Goal: Task Accomplishment & Management: Use online tool/utility

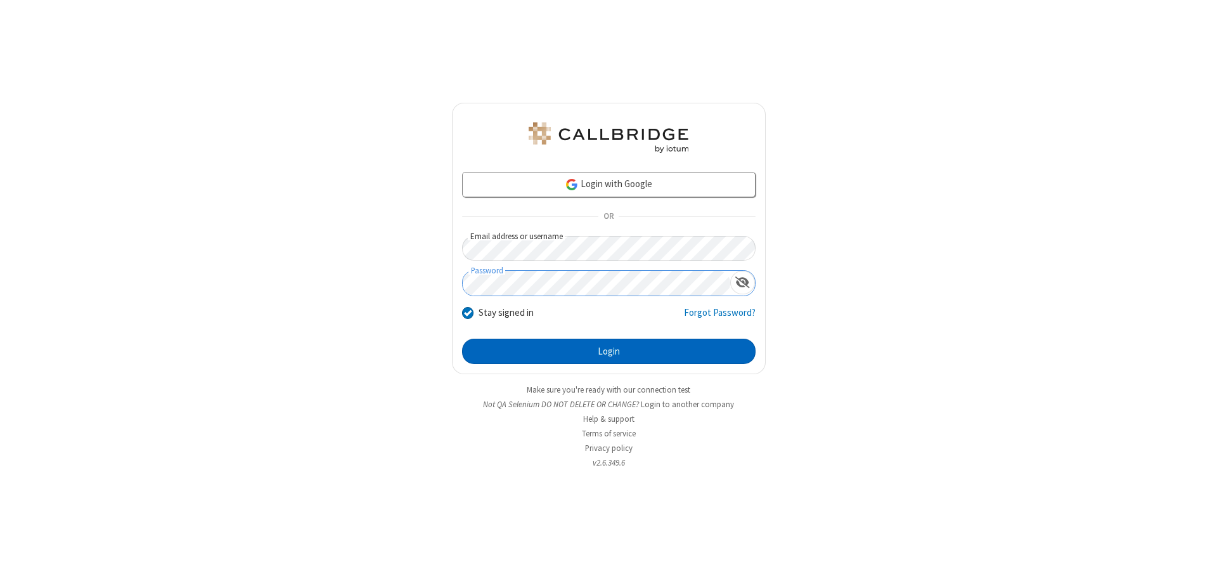
click at [609, 351] on button "Login" at bounding box center [609, 351] width 294 height 25
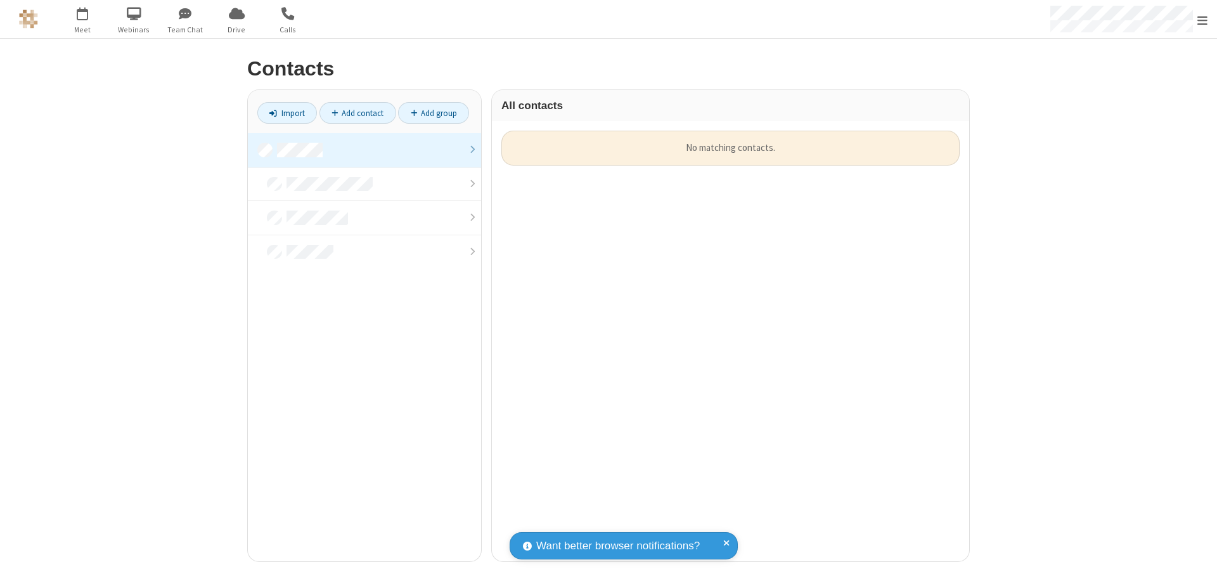
scroll to position [431, 468]
click at [365, 150] on link at bounding box center [364, 150] width 233 height 34
click at [287, 113] on link "Import" at bounding box center [287, 113] width 60 height 22
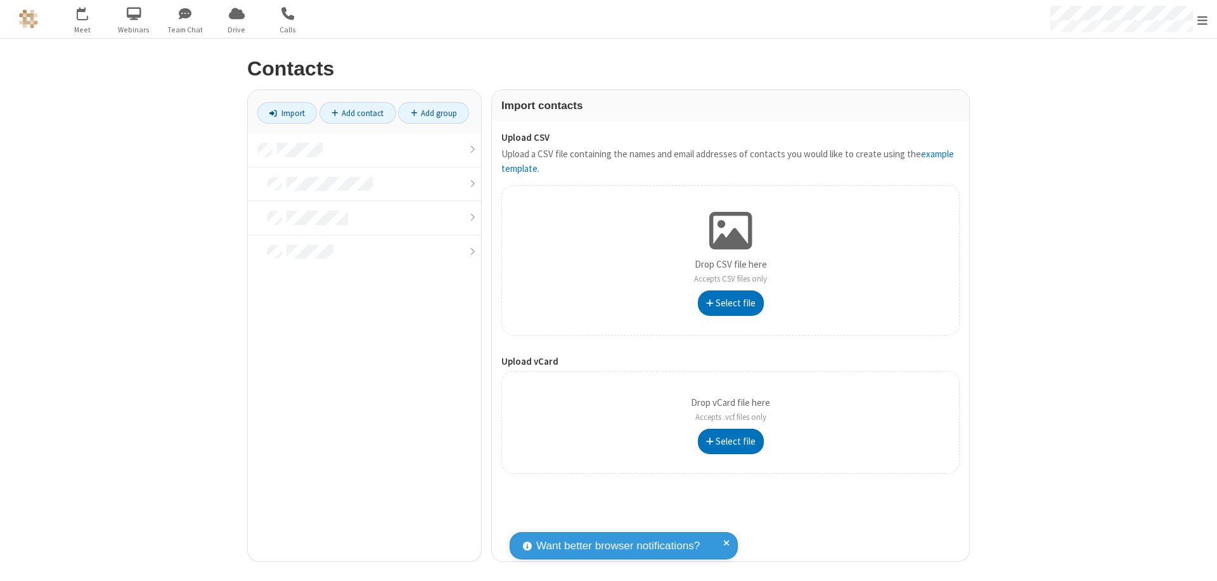
type input "C:\fakepath\address_book_contacts.csv"
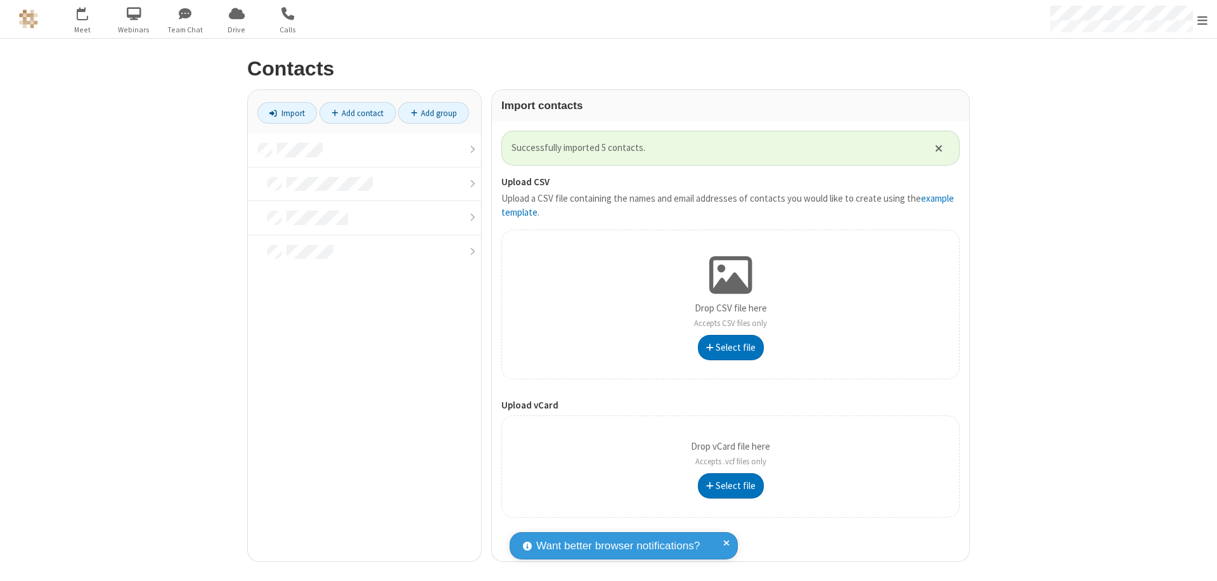
click at [365, 150] on link at bounding box center [364, 150] width 233 height 34
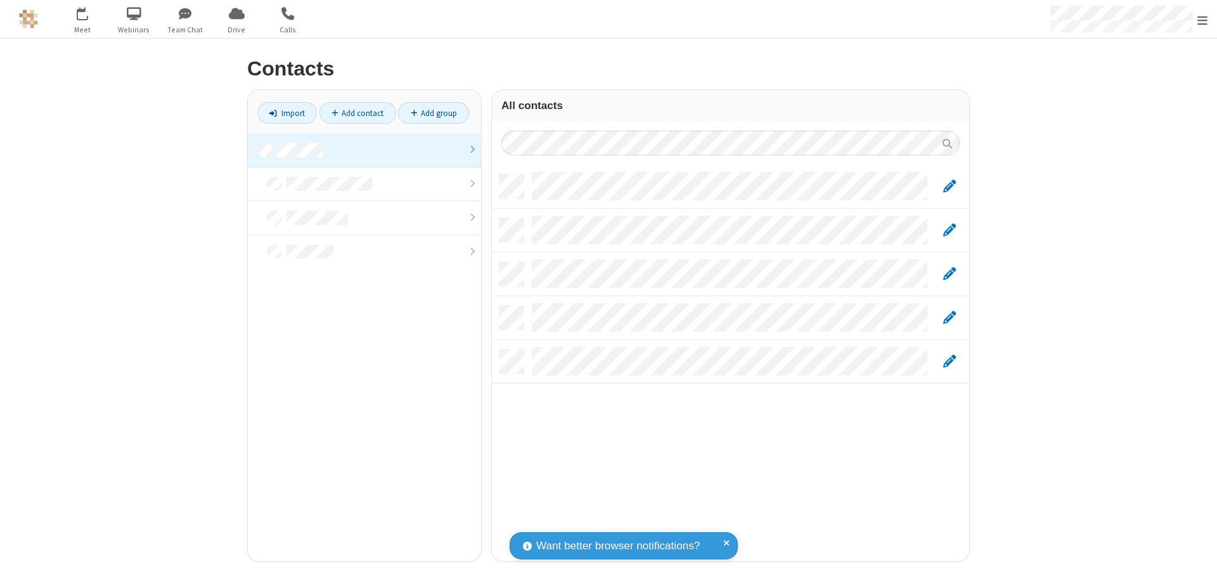
scroll to position [387, 468]
